Goal: Go to known website: Access a specific website the user already knows

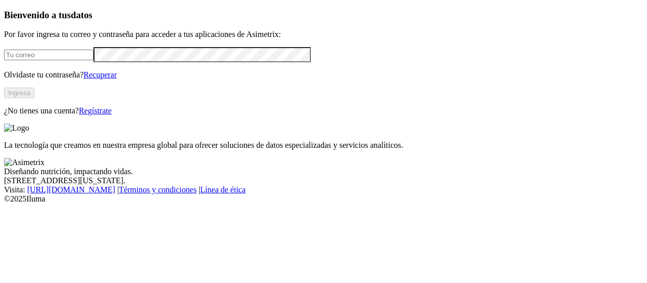
type input "[EMAIL_ADDRESS][PERSON_NAME][DOMAIN_NAME]"
click at [34, 98] on button "Ingresa" at bounding box center [19, 92] width 30 height 11
